Goal: Task Accomplishment & Management: Use online tool/utility

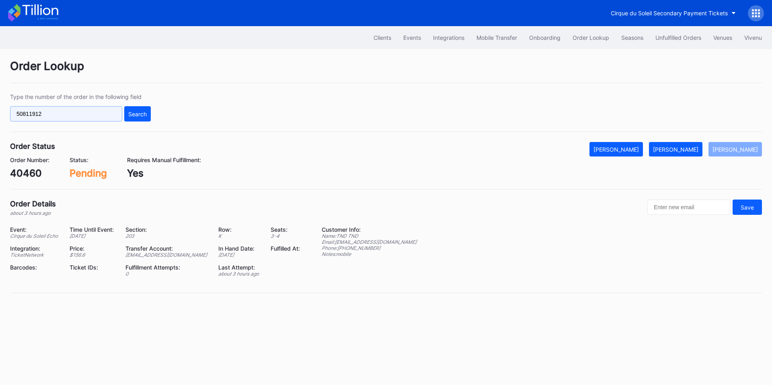
click at [92, 115] on input "50811912" at bounding box center [66, 113] width 112 height 15
paste input "272958895"
click at [136, 113] on div "Search" at bounding box center [137, 114] width 18 height 7
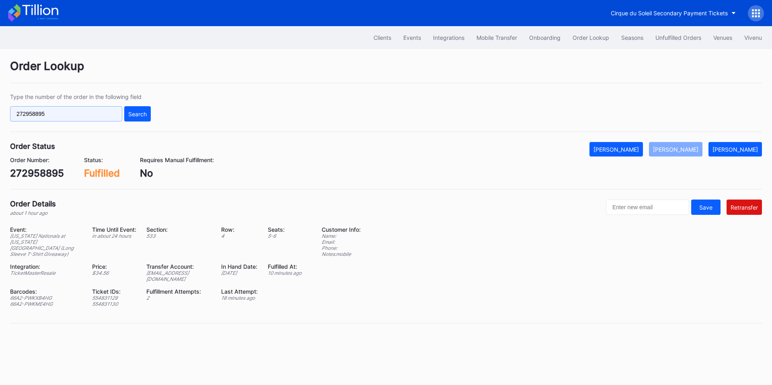
click at [83, 116] on input "272958895" at bounding box center [66, 113] width 112 height 15
paste input "624355768"
click at [135, 115] on div "Search" at bounding box center [137, 114] width 18 height 7
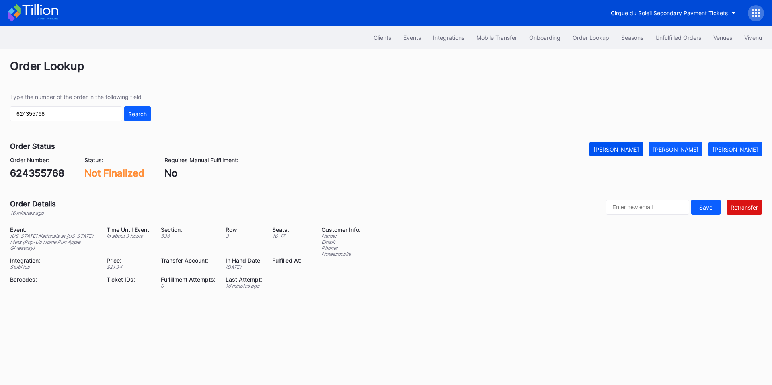
click at [639, 149] on div "Mark Cancelled" at bounding box center [615, 149] width 45 height 7
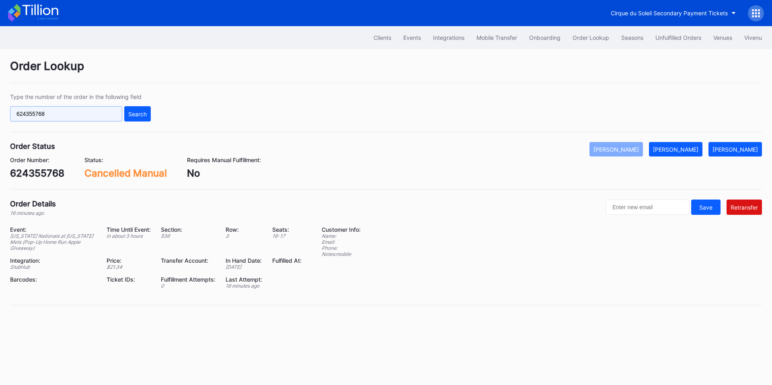
click at [86, 112] on input "624355768" at bounding box center [66, 113] width 112 height 15
paste input "50784057"
click at [146, 112] on div "Search" at bounding box center [137, 114] width 18 height 7
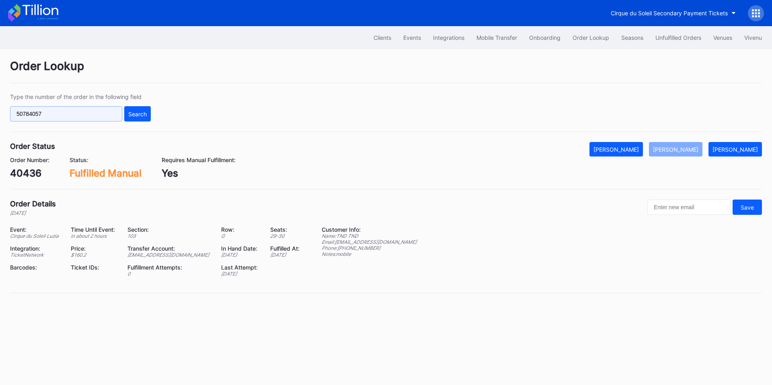
click at [84, 108] on input "50784057" at bounding box center [66, 113] width 112 height 15
paste input "l67xayo0n01"
click at [130, 113] on div "Search" at bounding box center [137, 114] width 18 height 7
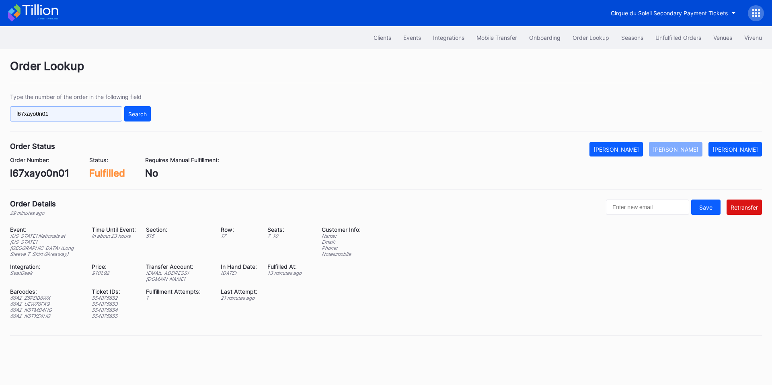
click at [62, 118] on input "l67xayo0n01" at bounding box center [66, 113] width 112 height 15
paste input "624360057"
type input "624360057"
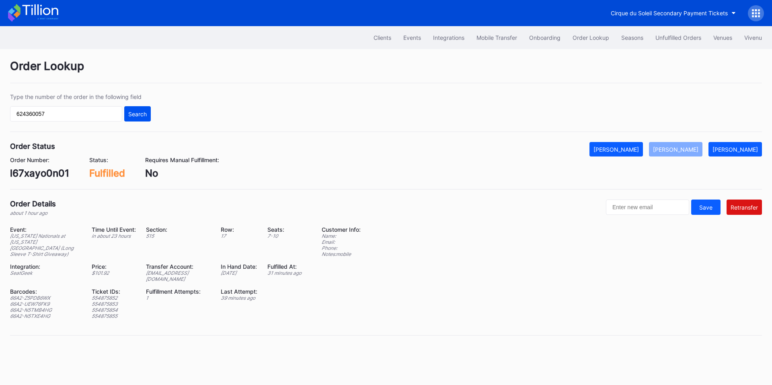
click at [141, 114] on div "Search" at bounding box center [137, 114] width 18 height 7
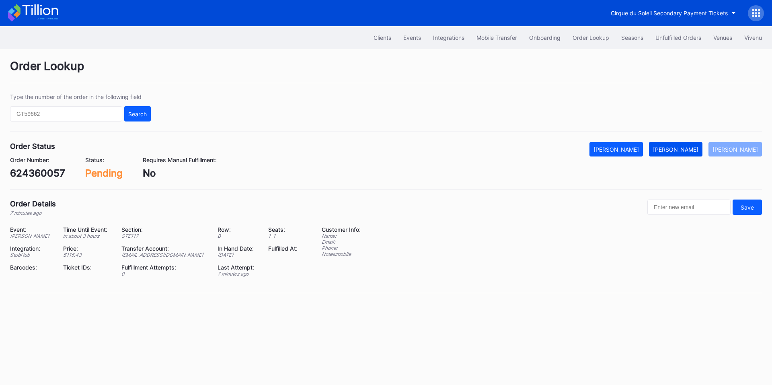
click at [681, 146] on div "[PERSON_NAME]" at bounding box center [675, 149] width 45 height 7
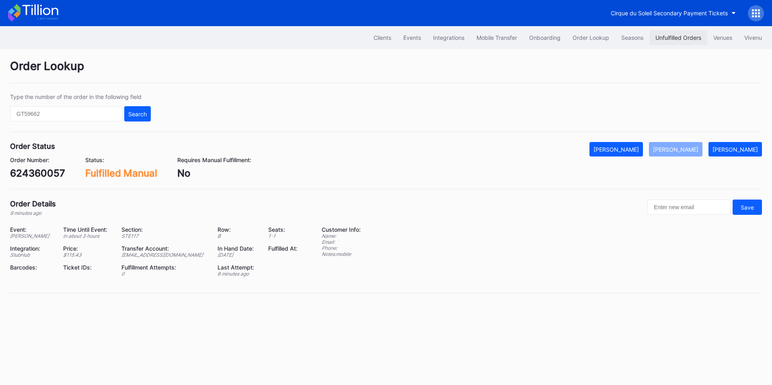
click at [675, 40] on div "Unfulfilled Orders" at bounding box center [678, 37] width 46 height 7
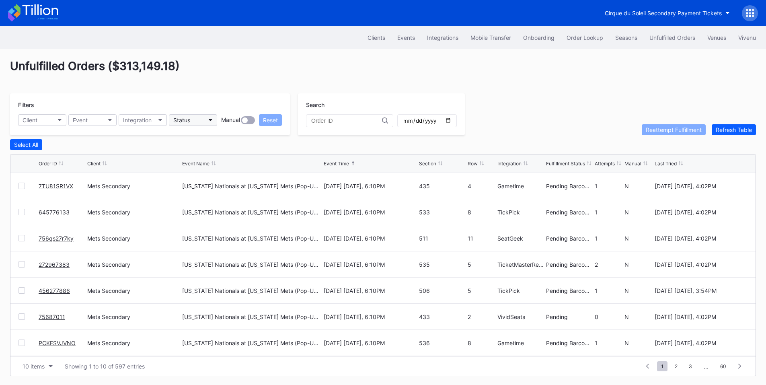
click at [192, 118] on button "Status" at bounding box center [193, 120] width 48 height 12
type input "fail"
click at [205, 156] on div "Failed to Fulfill" at bounding box center [193, 155] width 37 height 7
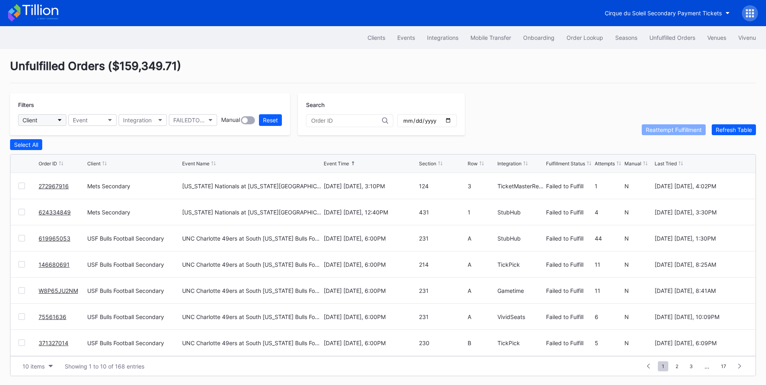
click at [57, 121] on button "Client" at bounding box center [42, 120] width 48 height 12
type input "mets"
click at [58, 156] on div "Mets Secondary" at bounding box center [45, 155] width 43 height 7
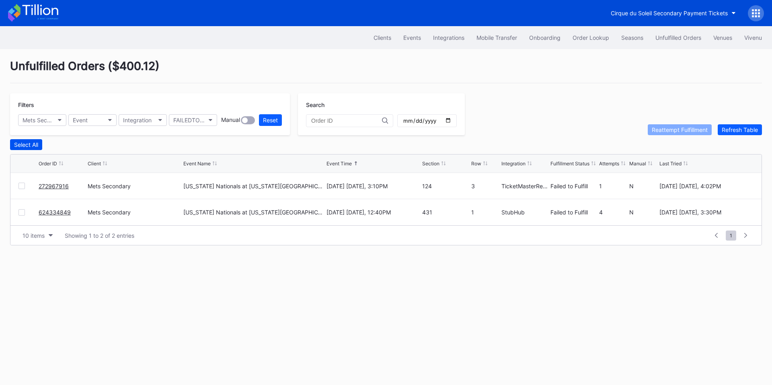
click at [32, 142] on button "Select All" at bounding box center [26, 144] width 32 height 11
click at [668, 131] on div "Reattempt Fulfillment" at bounding box center [679, 129] width 56 height 7
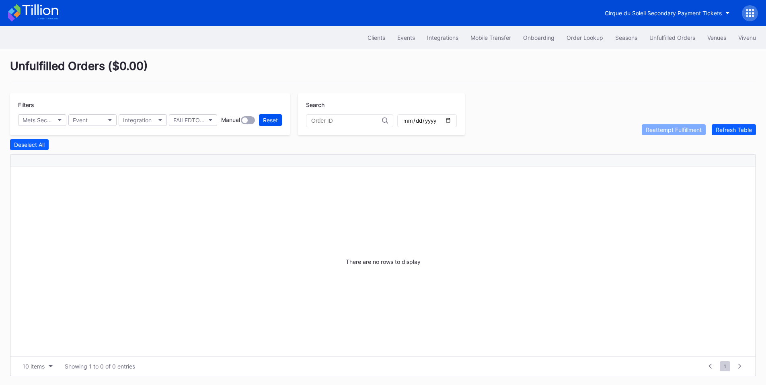
click at [269, 118] on div "Reset" at bounding box center [270, 120] width 15 height 7
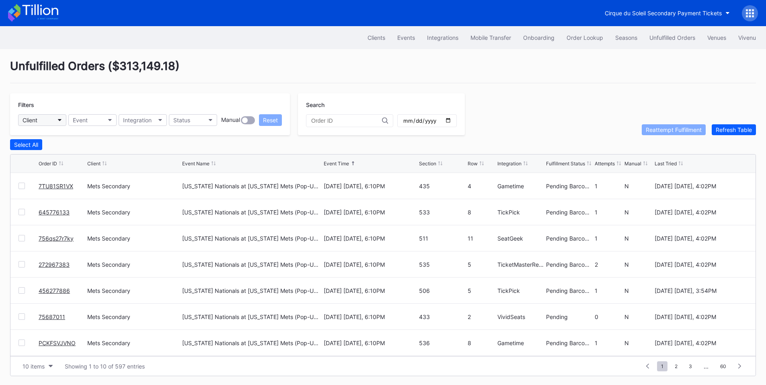
click at [53, 122] on button "Client" at bounding box center [42, 120] width 48 height 12
type input "pru"
click at [48, 154] on div "Prudential Center Secondary" at bounding box center [52, 155] width 56 height 7
click at [56, 119] on button "Client" at bounding box center [42, 120] width 48 height 12
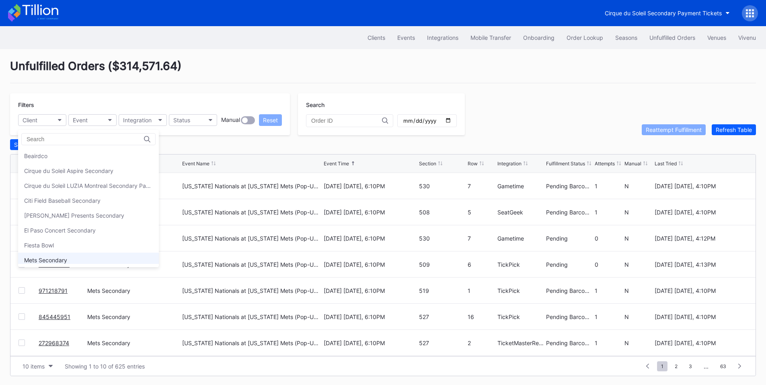
click at [73, 259] on div "Mets Secondary" at bounding box center [88, 259] width 141 height 15
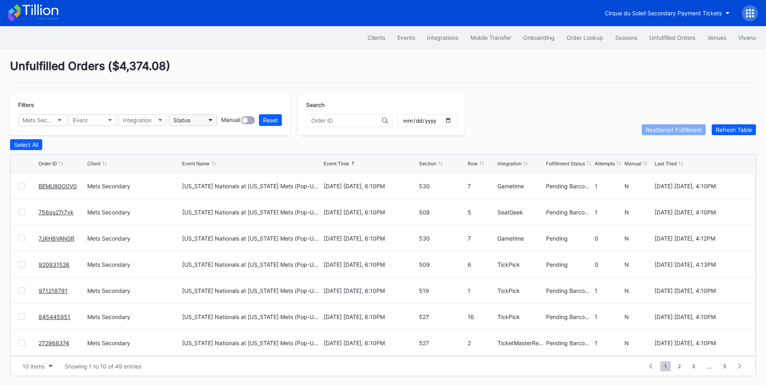
click at [194, 119] on button "Status" at bounding box center [193, 120] width 48 height 12
type input "fai"
click at [184, 152] on div "Failed to Fulfill" at bounding box center [216, 155] width 94 height 15
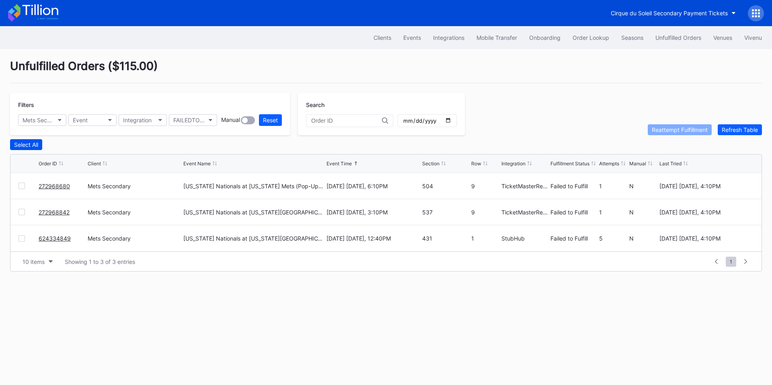
click at [28, 145] on div "Select All" at bounding box center [26, 144] width 24 height 7
click at [662, 129] on div "Reattempt Fulfillment" at bounding box center [679, 129] width 56 height 7
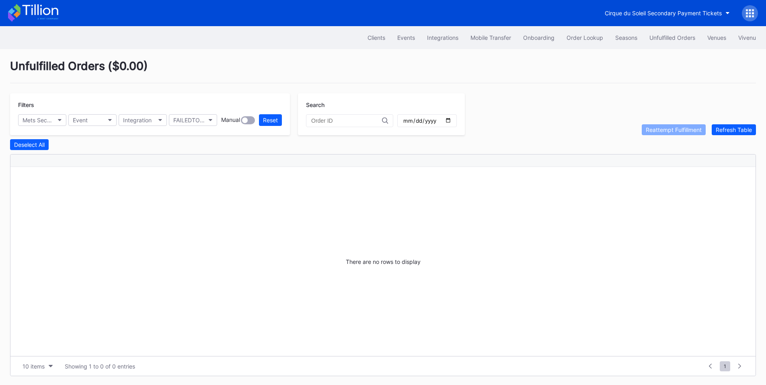
drag, startPoint x: 590, startPoint y: 38, endPoint x: 770, endPoint y: 11, distance: 181.3
click at [590, 38] on div "Order Lookup" at bounding box center [584, 37] width 37 height 7
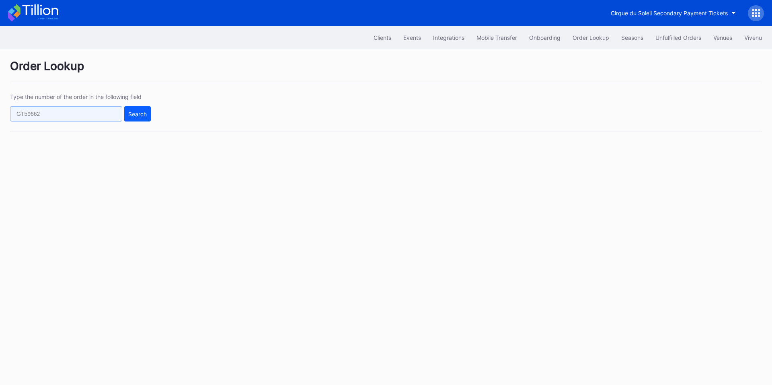
click at [59, 117] on input "text" at bounding box center [66, 113] width 112 height 15
paste input "619662887"
click at [141, 114] on div "Search" at bounding box center [137, 114] width 18 height 7
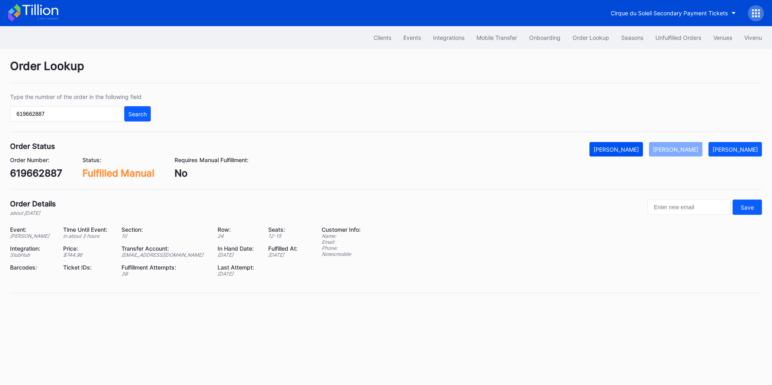
drag, startPoint x: 628, startPoint y: 153, endPoint x: 622, endPoint y: 154, distance: 6.5
click at [628, 153] on button "Mark Cancelled" at bounding box center [615, 149] width 53 height 14
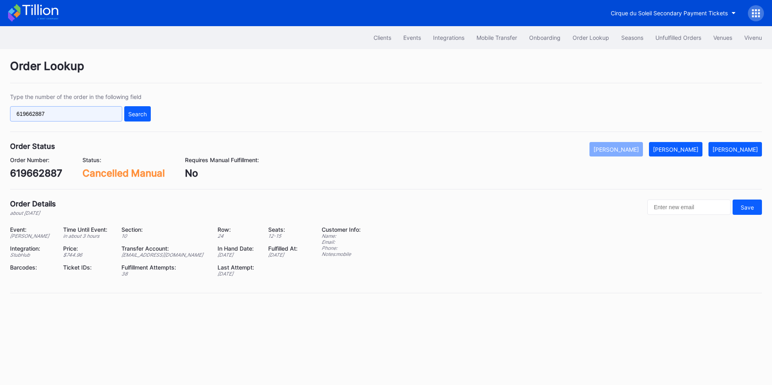
click at [84, 115] on input "619662887" at bounding box center [66, 113] width 112 height 15
paste input "8D8PDGF740"
click at [138, 120] on button "Search" at bounding box center [137, 113] width 27 height 15
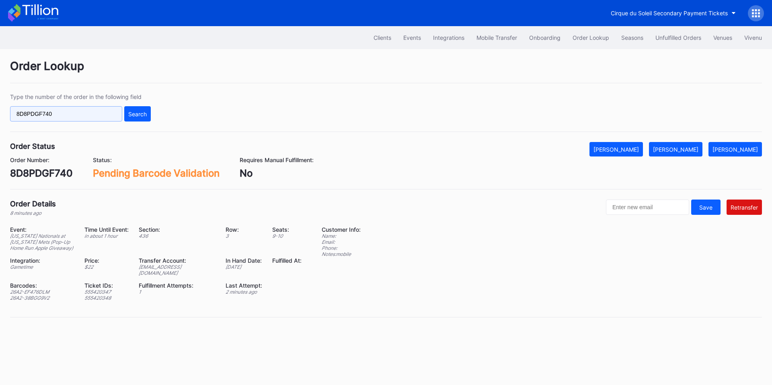
click at [99, 110] on input "8D8PDGF740" at bounding box center [66, 113] width 112 height 15
paste input "59HNM8WFCG"
click at [144, 113] on div "Search" at bounding box center [137, 114] width 18 height 7
click at [82, 119] on input "59HNM8WFCG" at bounding box center [66, 113] width 112 height 15
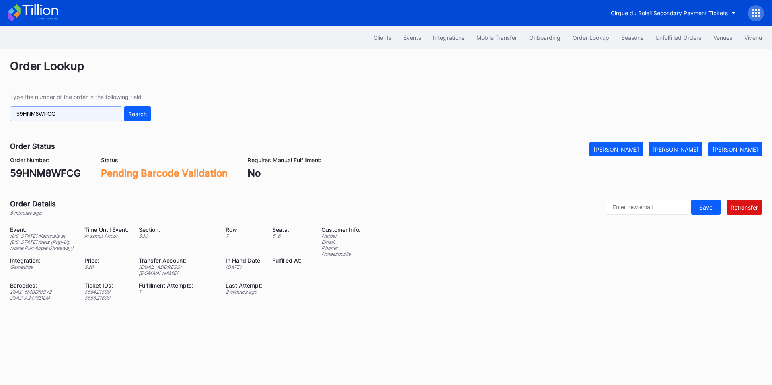
click at [82, 119] on input "59HNM8WFCG" at bounding box center [66, 113] width 112 height 15
paste input "ZAFSZDW2QO"
type input "ZAFSZDW2QO"
drag, startPoint x: 130, startPoint y: 117, endPoint x: 141, endPoint y: 113, distance: 11.3
click at [132, 117] on button "Search" at bounding box center [137, 113] width 27 height 15
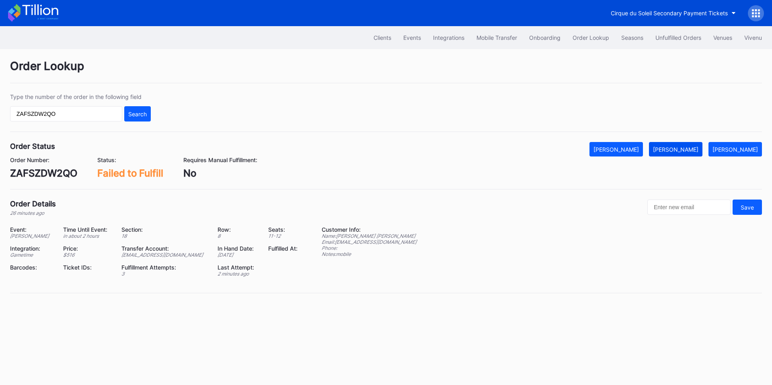
click at [678, 148] on div "Mark Fulfilled" at bounding box center [675, 149] width 45 height 7
click at [676, 43] on button "Unfulfilled Orders" at bounding box center [678, 37] width 58 height 15
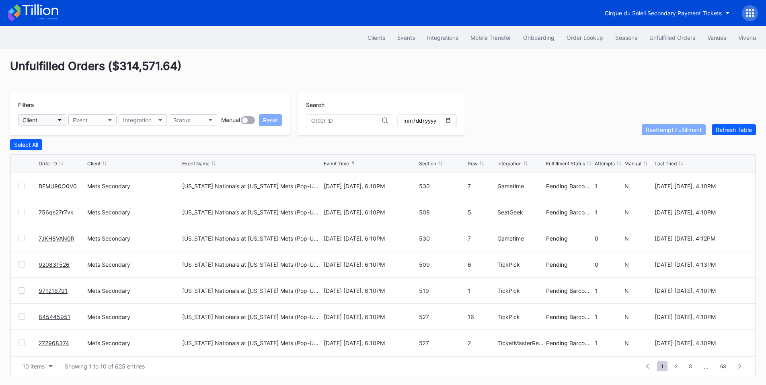
click at [56, 123] on button "Client" at bounding box center [42, 120] width 48 height 12
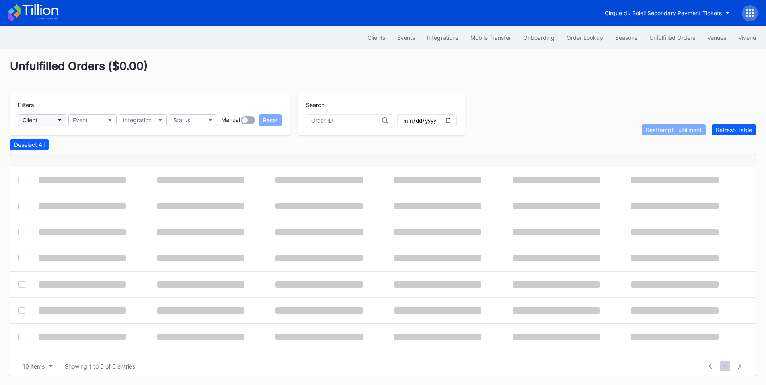
click at [55, 122] on button "Client" at bounding box center [42, 120] width 48 height 12
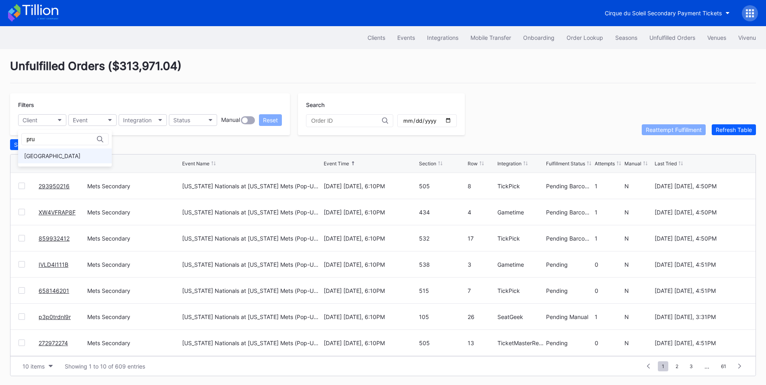
type input "pru"
click at [60, 155] on div "Prudential Center Secondary" at bounding box center [52, 155] width 56 height 7
